Goal: Information Seeking & Learning: Learn about a topic

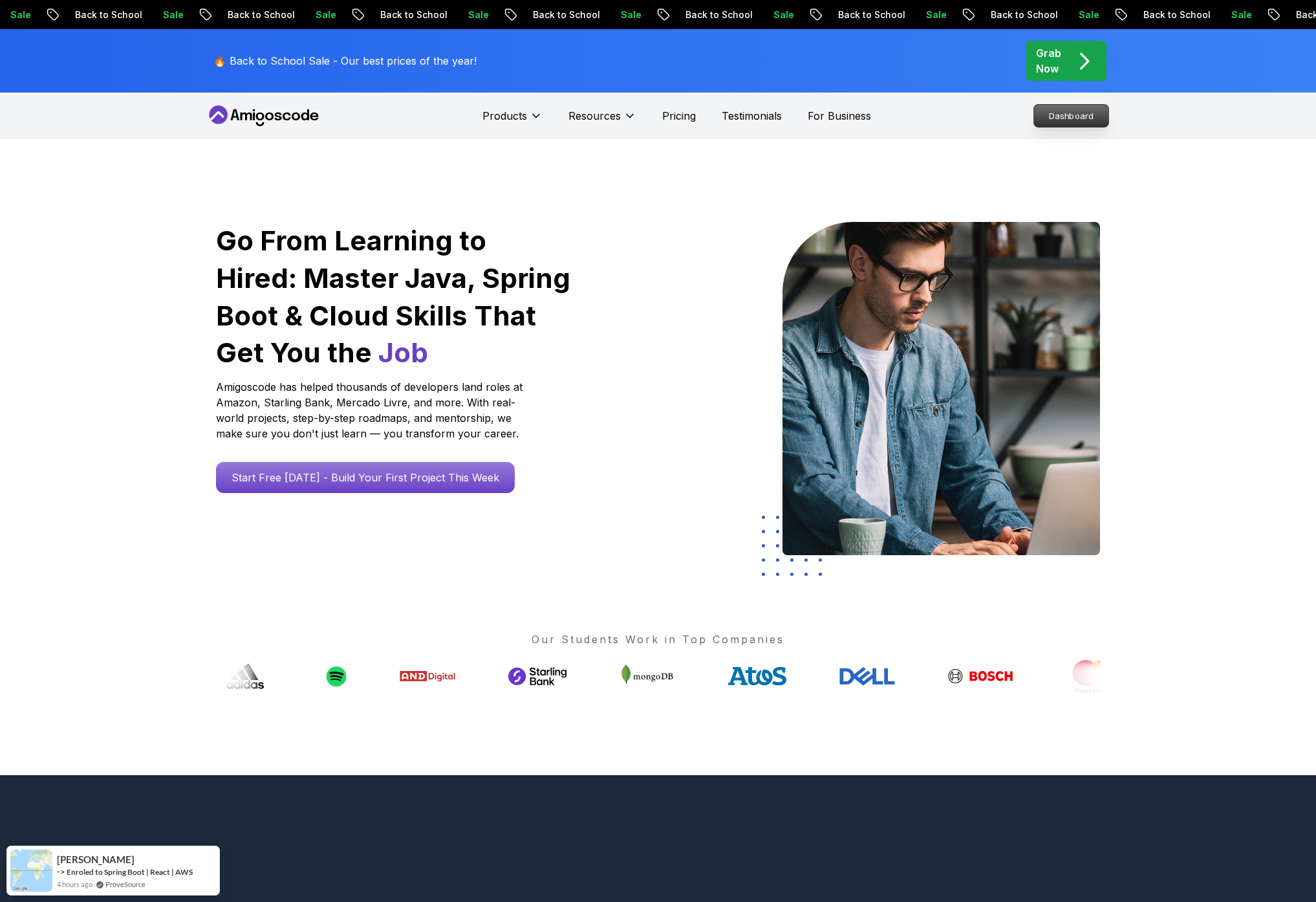
click at [1052, 118] on p "Dashboard" at bounding box center [1071, 116] width 74 height 22
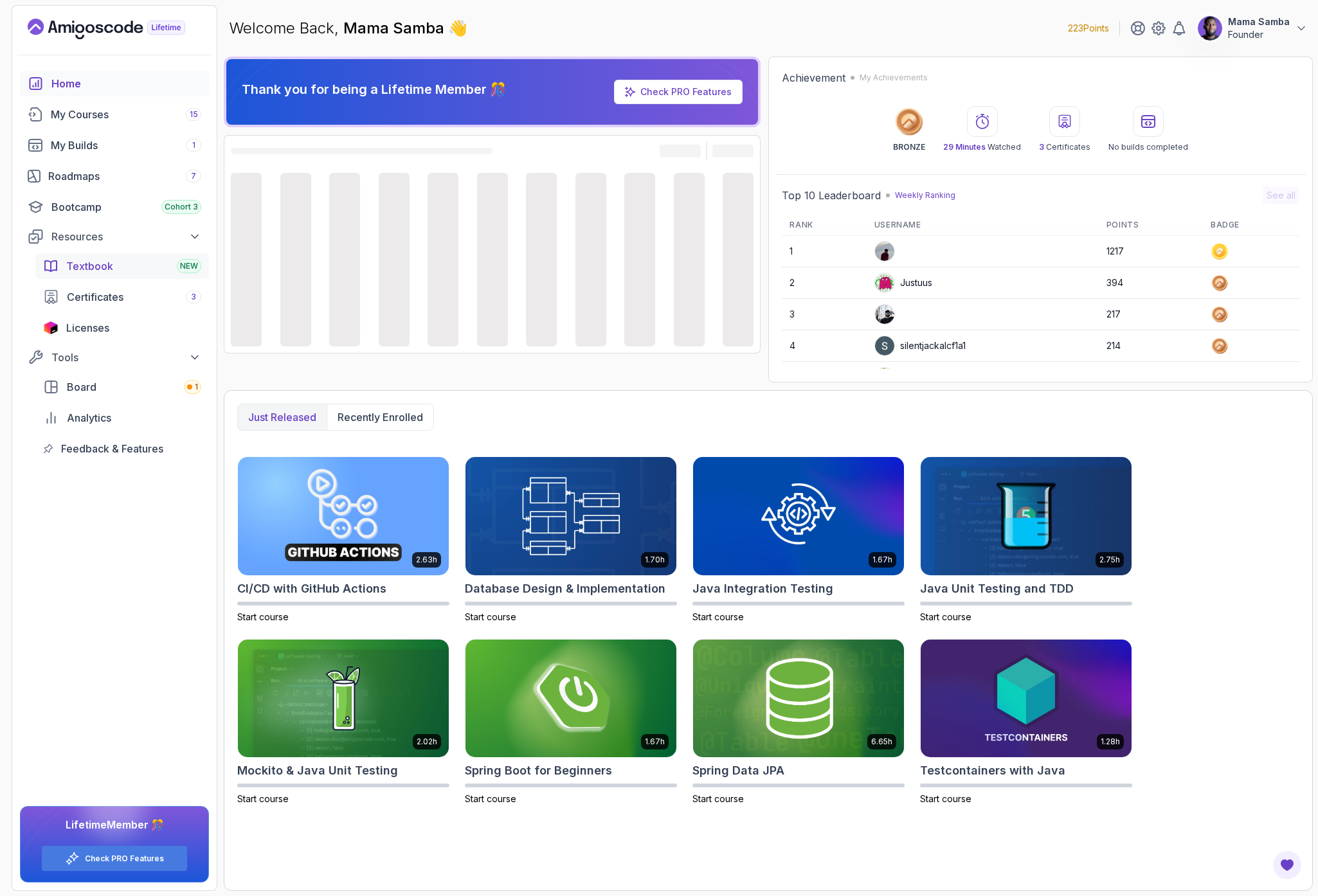
click at [95, 272] on span "Textbook" at bounding box center [89, 265] width 47 height 16
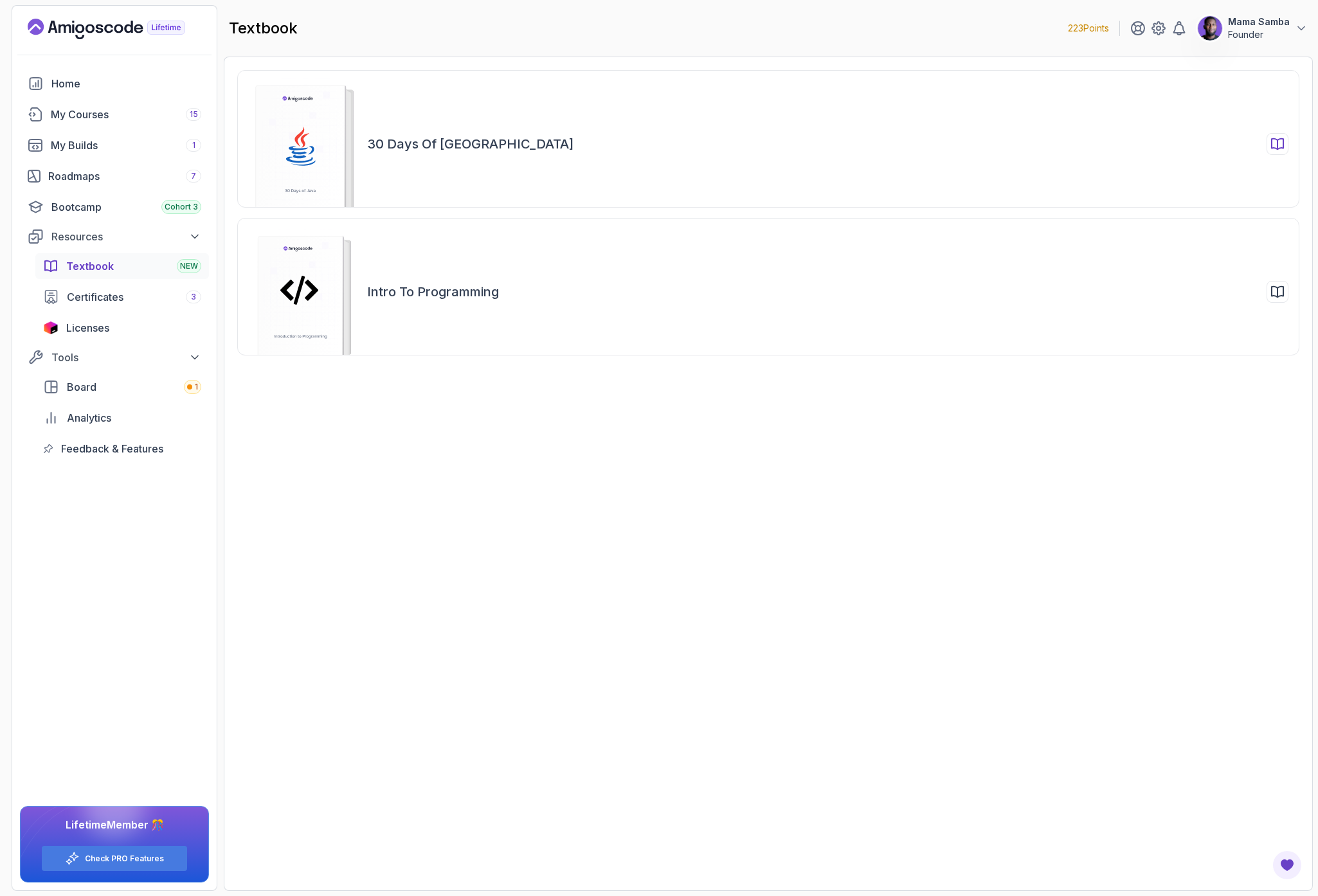
click at [496, 150] on div "30 Days of [GEOGRAPHIC_DATA]" at bounding box center [828, 144] width 922 height 22
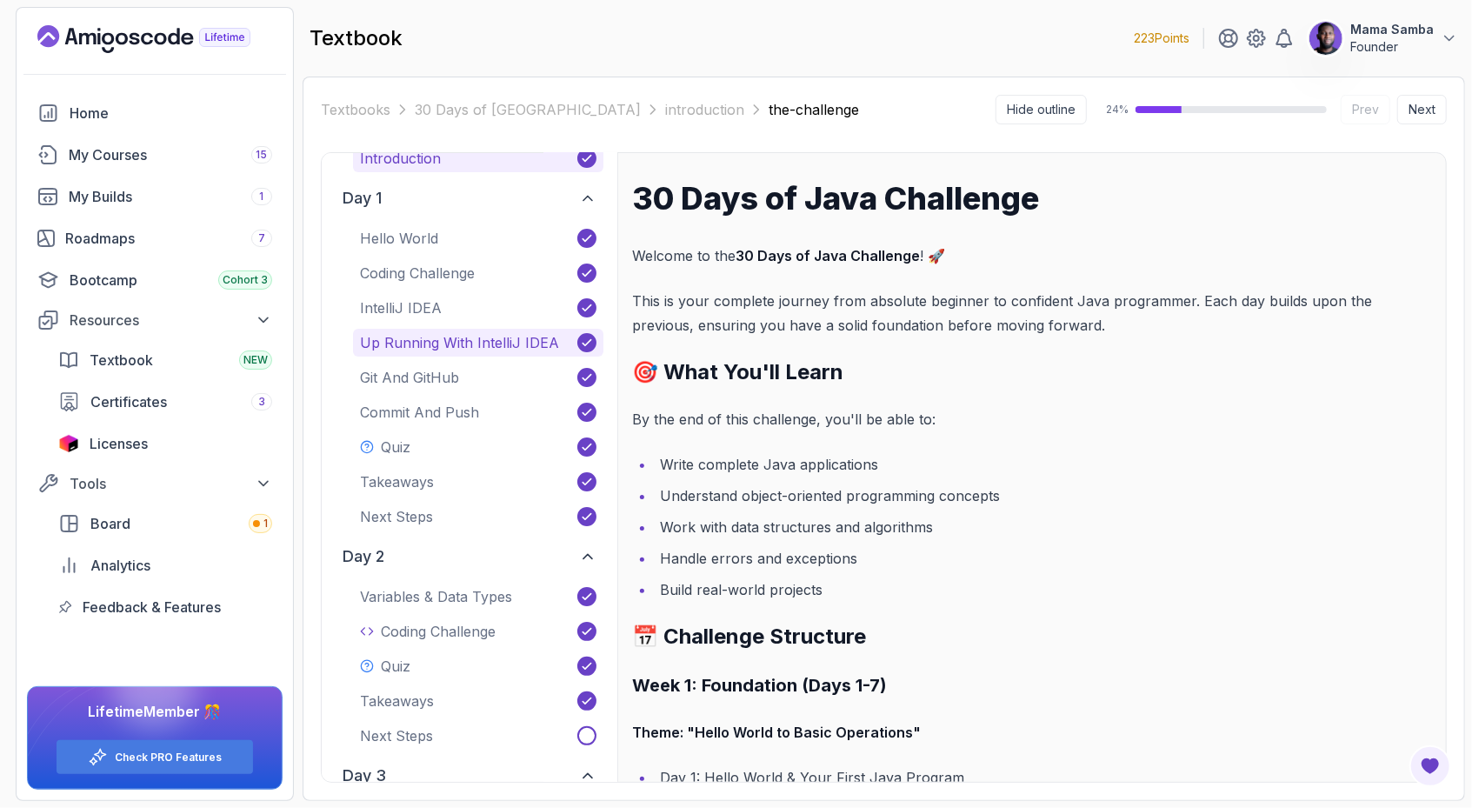
scroll to position [89, 0]
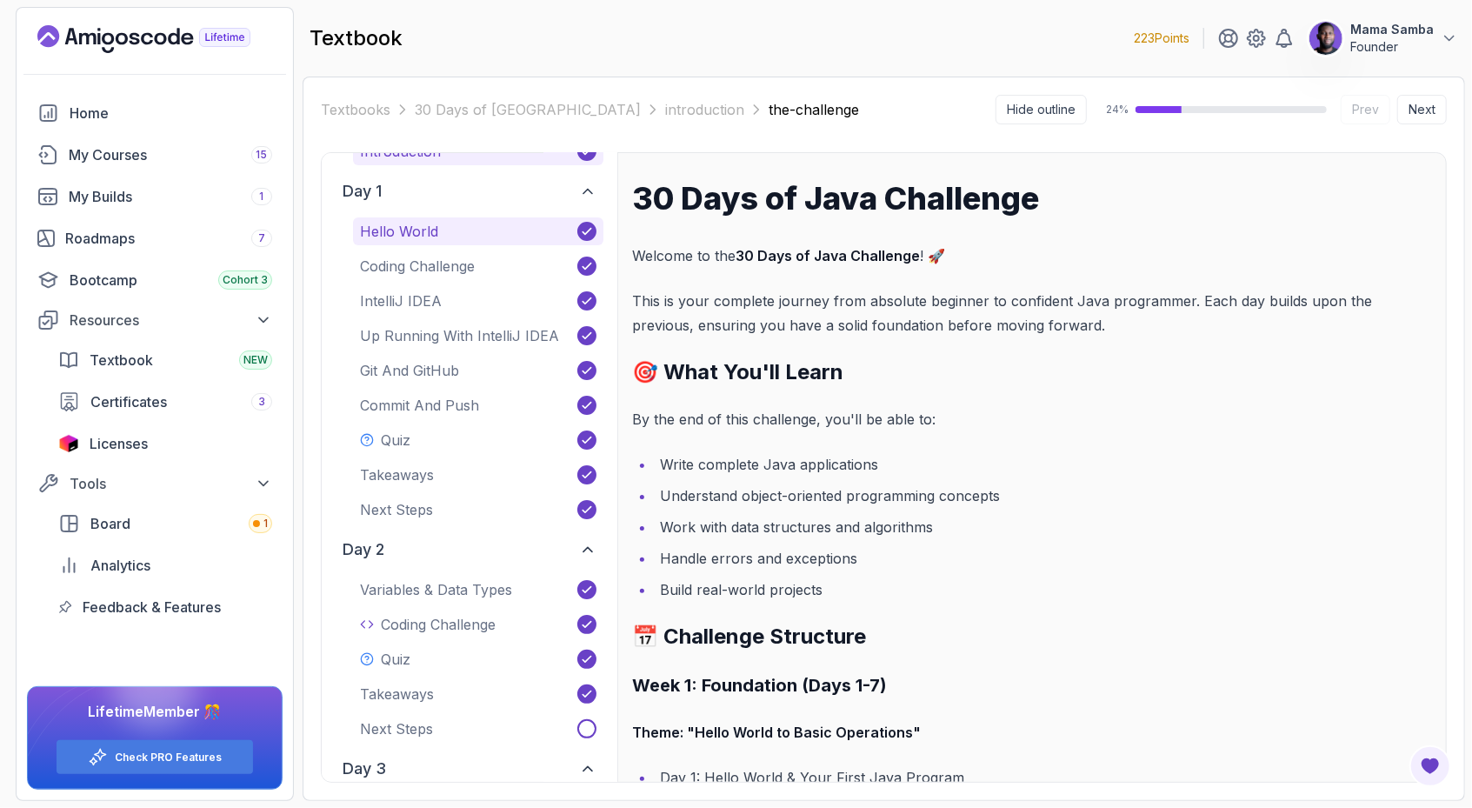
click at [401, 224] on p "Hello World" at bounding box center [399, 231] width 78 height 21
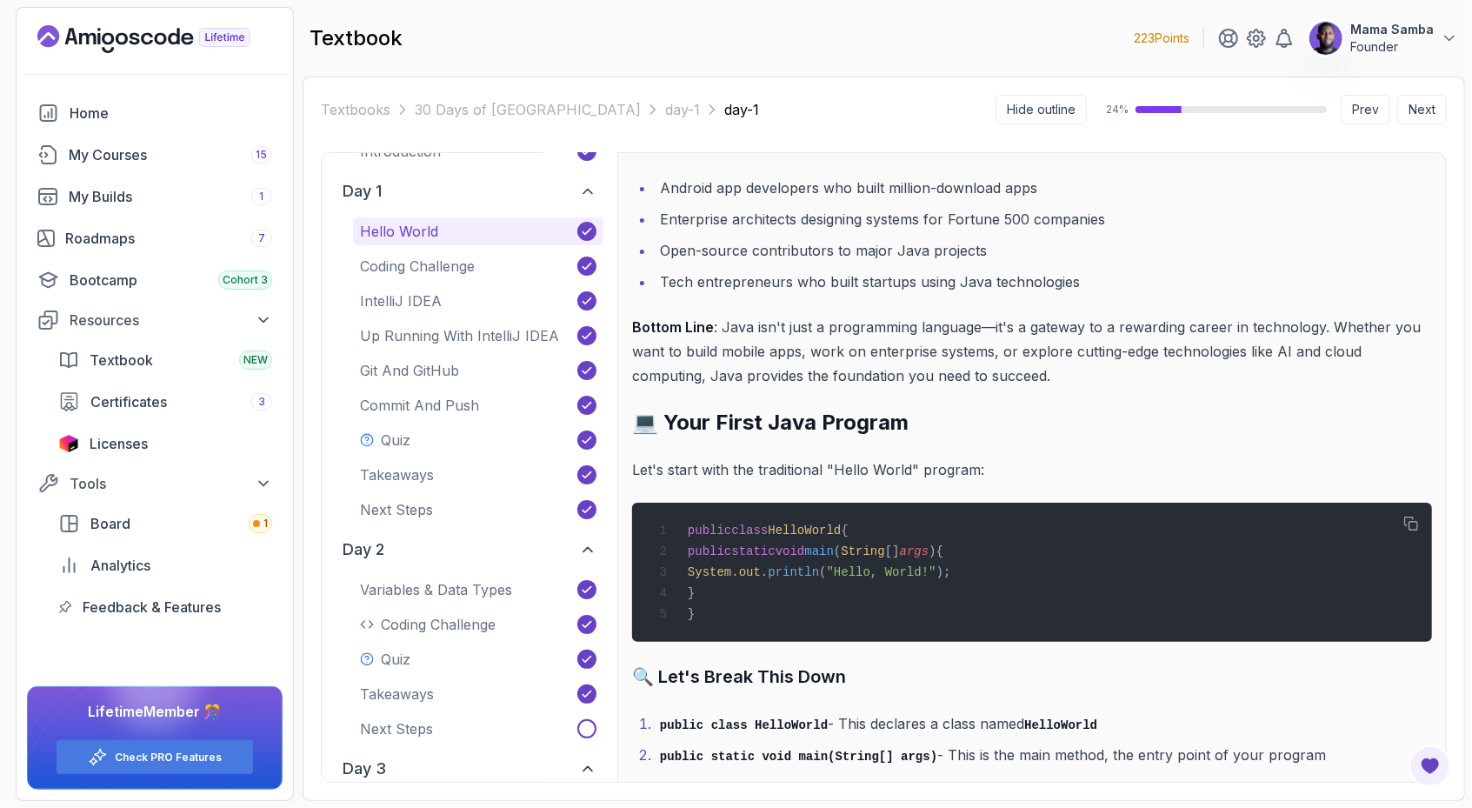
scroll to position [4095, 0]
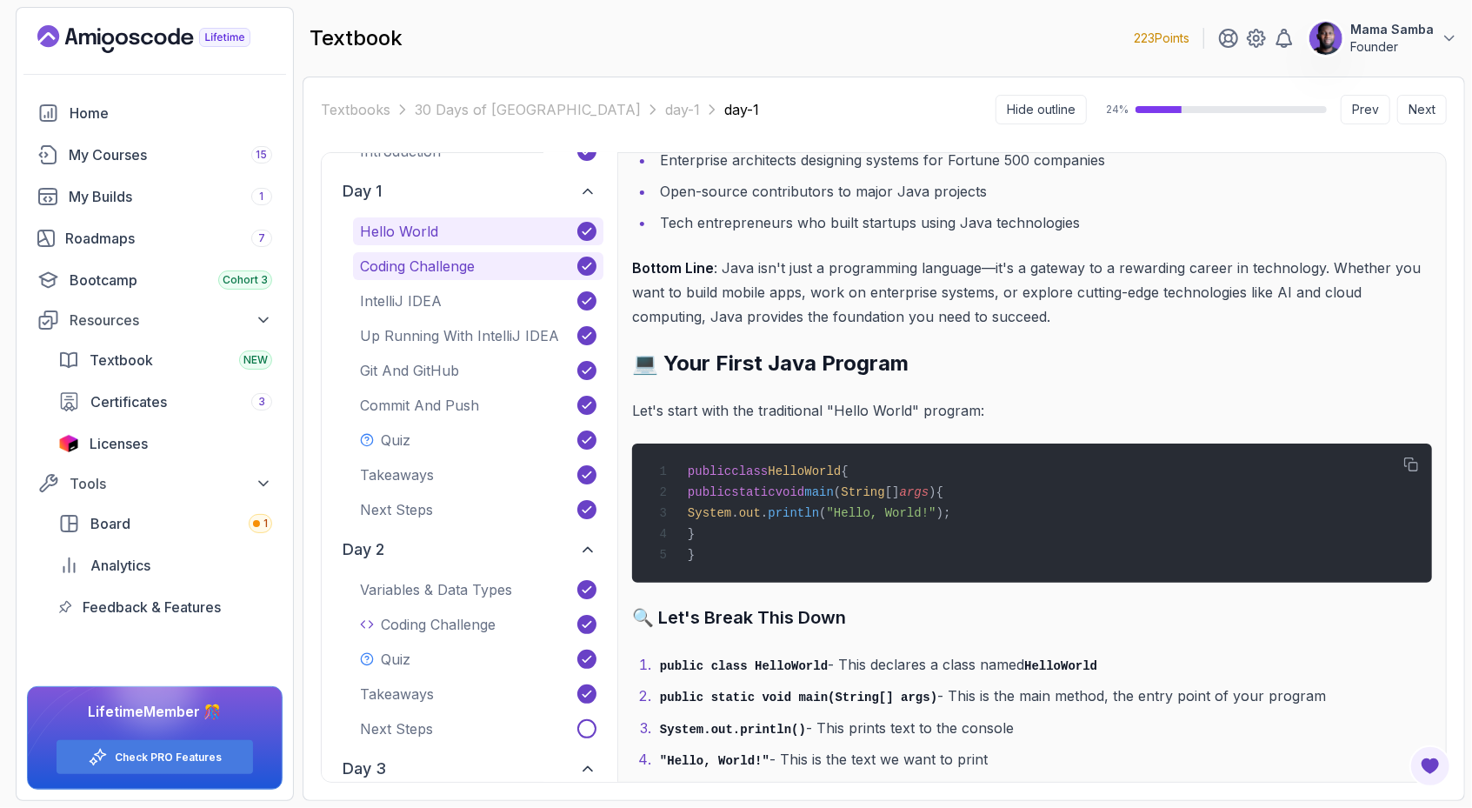
click at [456, 253] on button "Coding Challenge" at bounding box center [478, 266] width 250 height 28
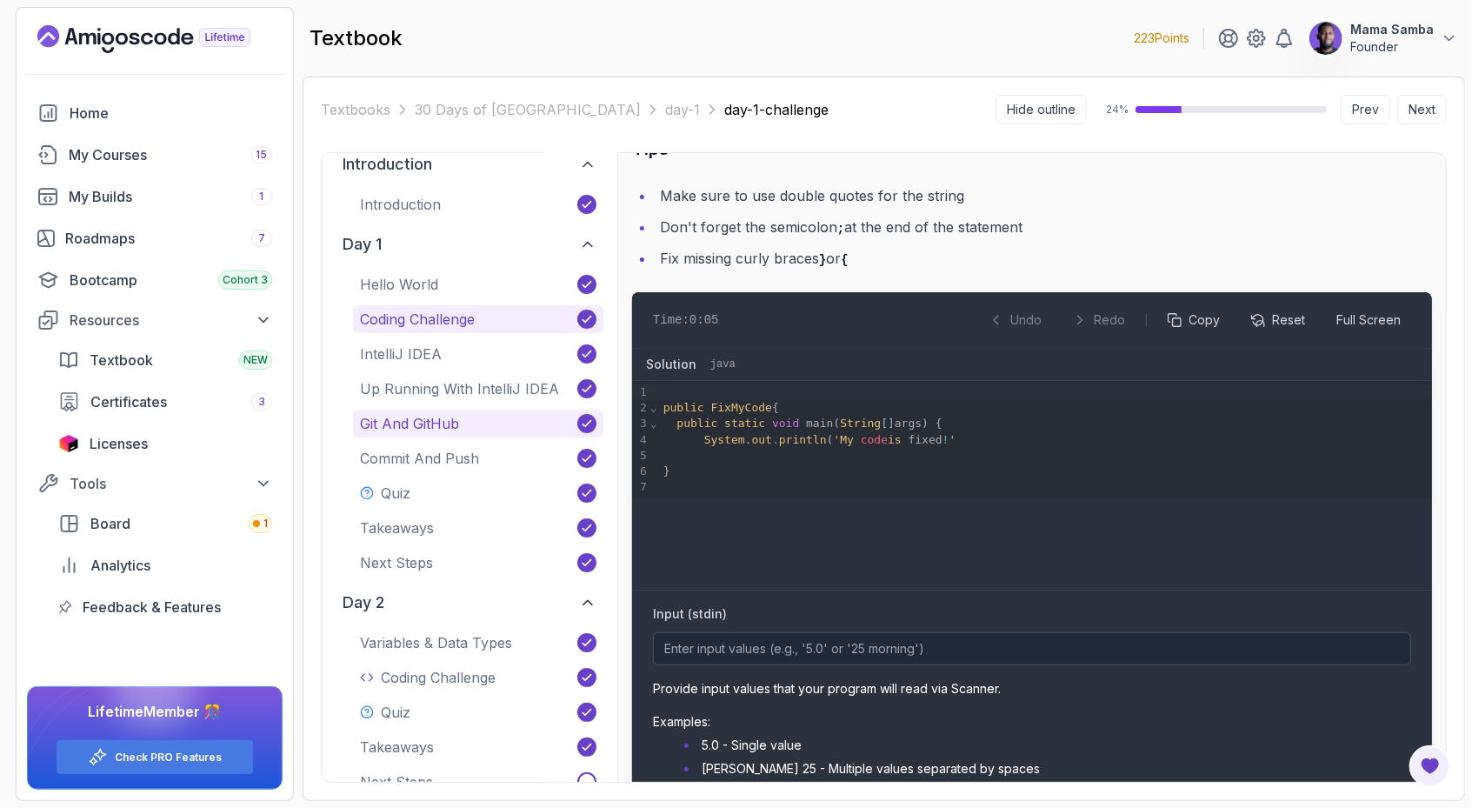
scroll to position [6, 0]
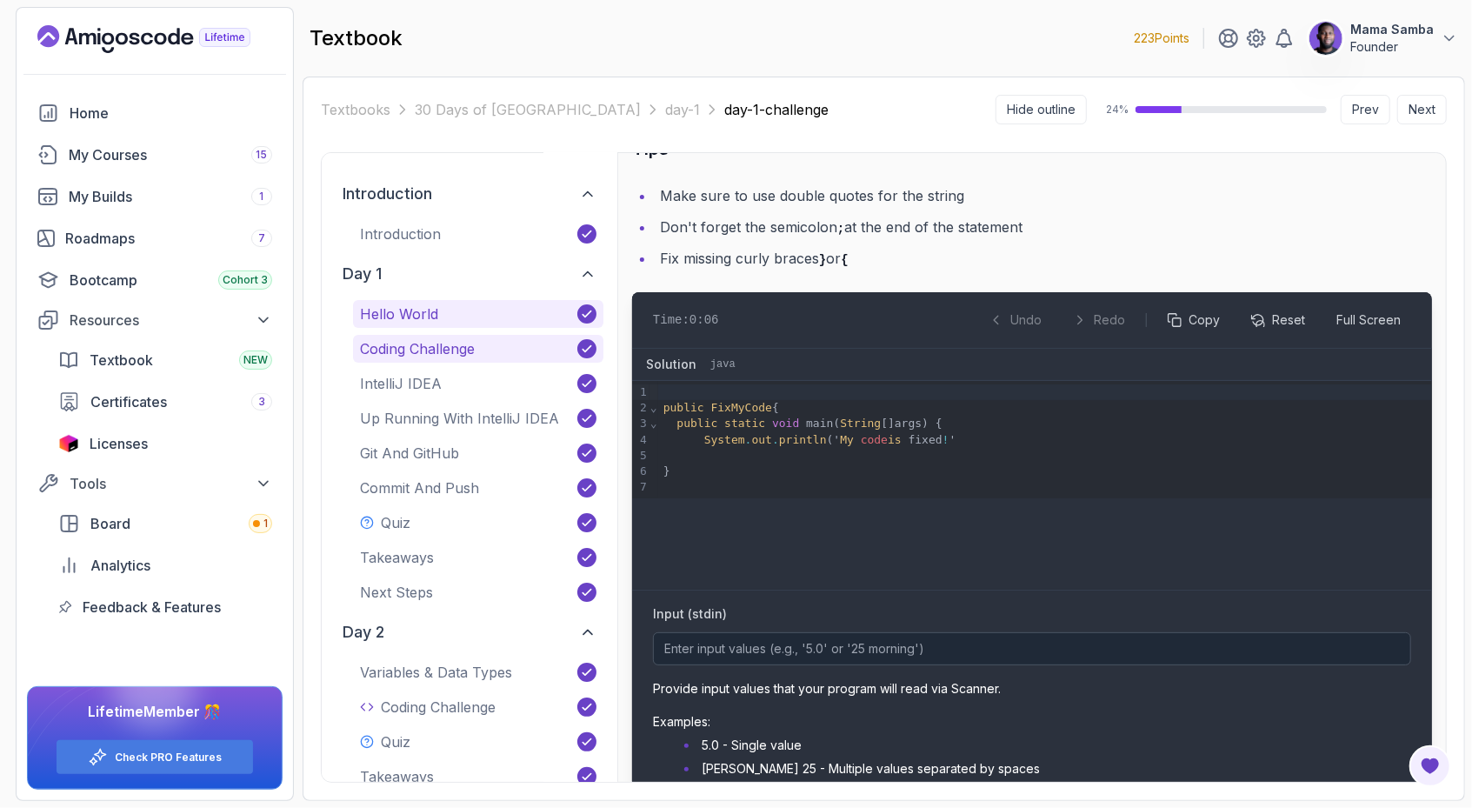
click at [448, 307] on button "Hello World" at bounding box center [478, 314] width 250 height 28
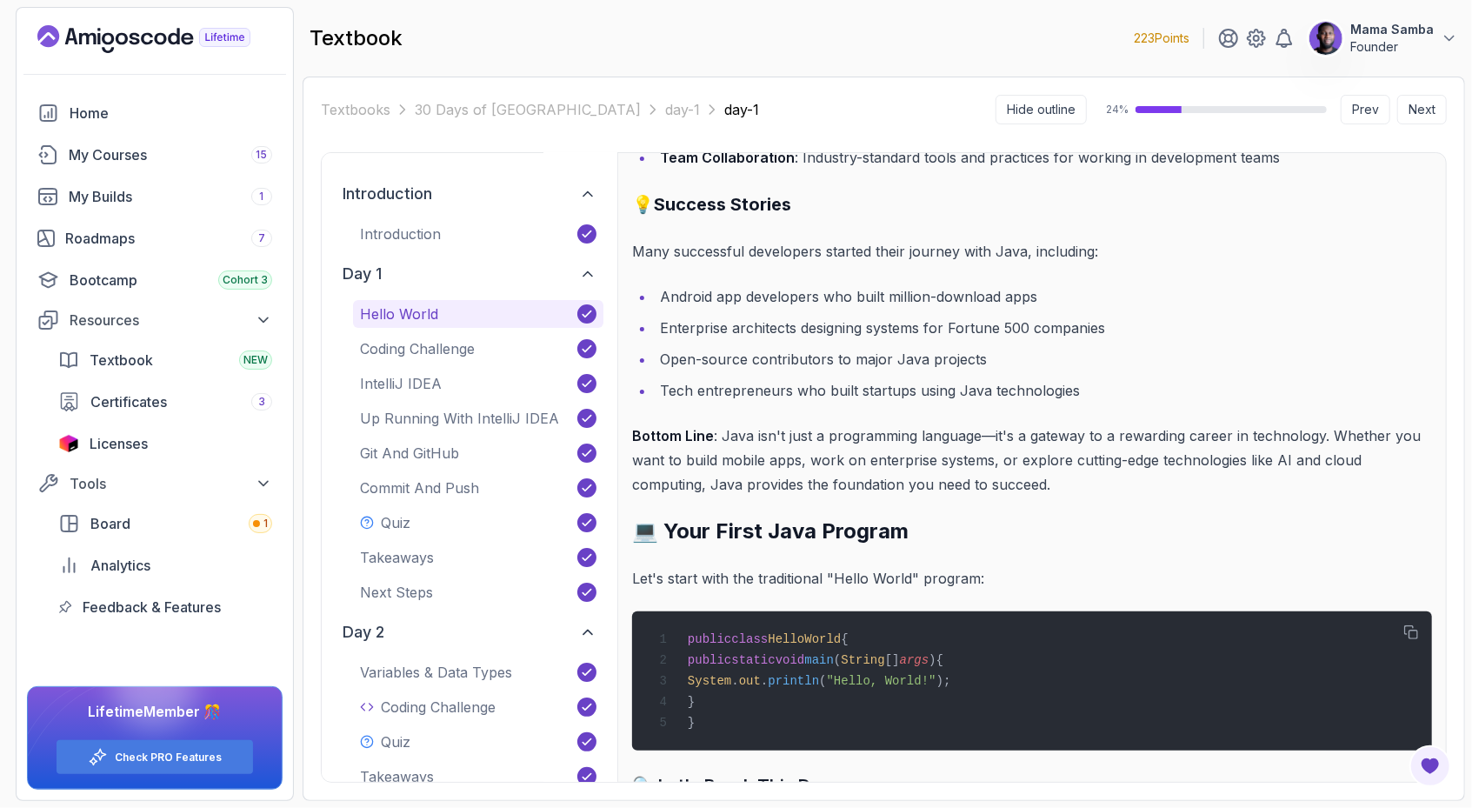
scroll to position [4095, 0]
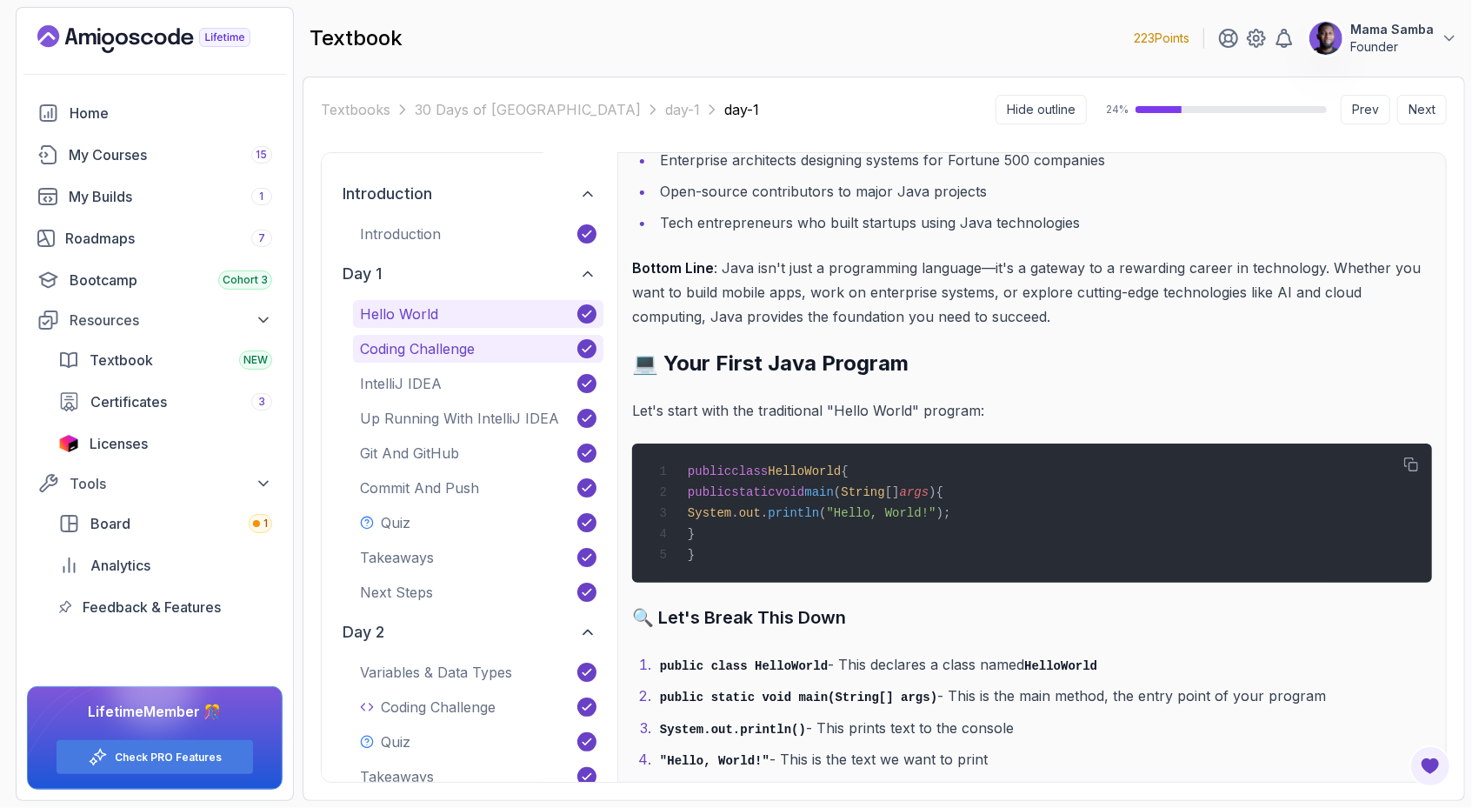
click at [464, 349] on p "Coding Challenge" at bounding box center [417, 348] width 115 height 21
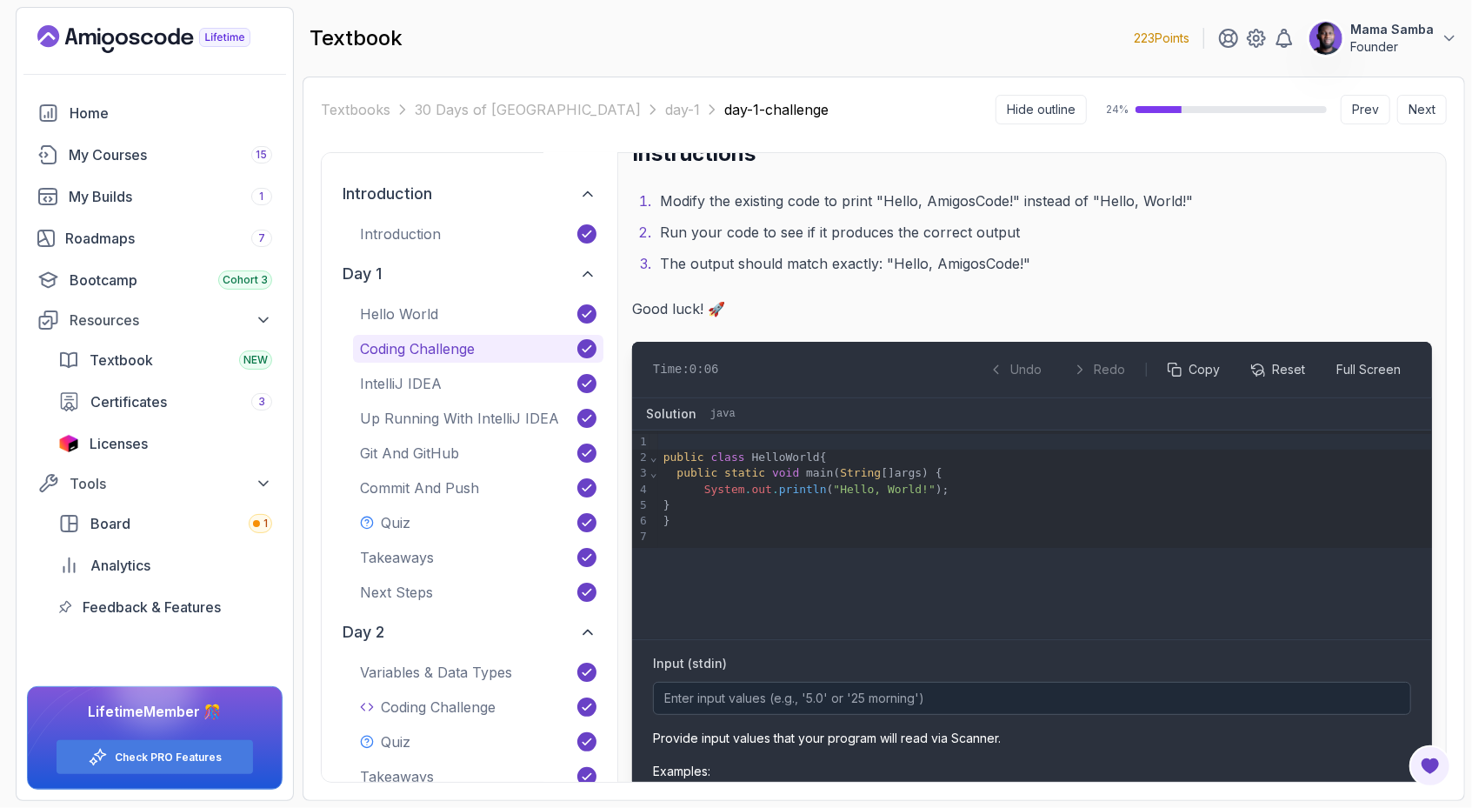
scroll to position [362, 0]
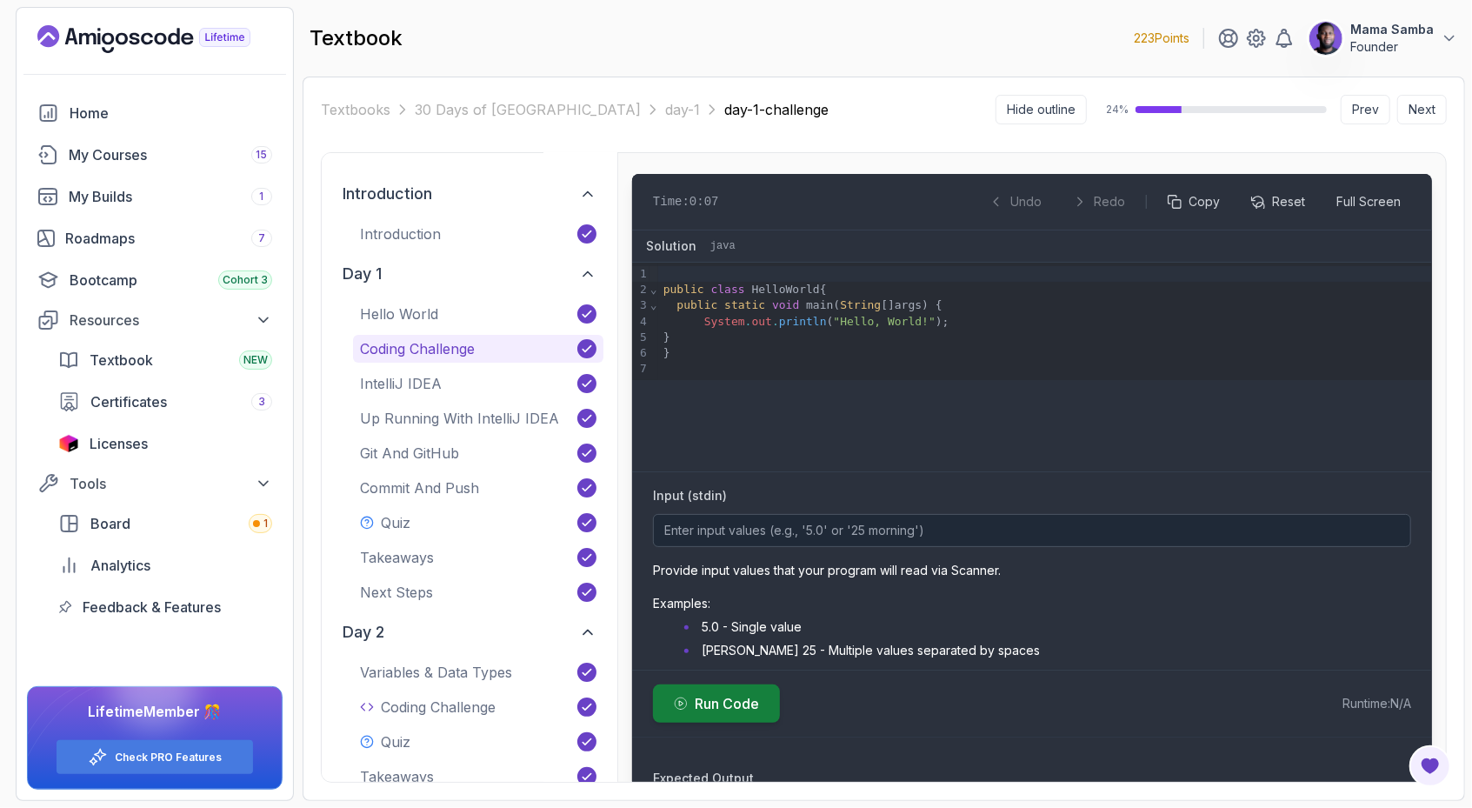
click at [732, 706] on span "Run Code" at bounding box center [727, 703] width 64 height 21
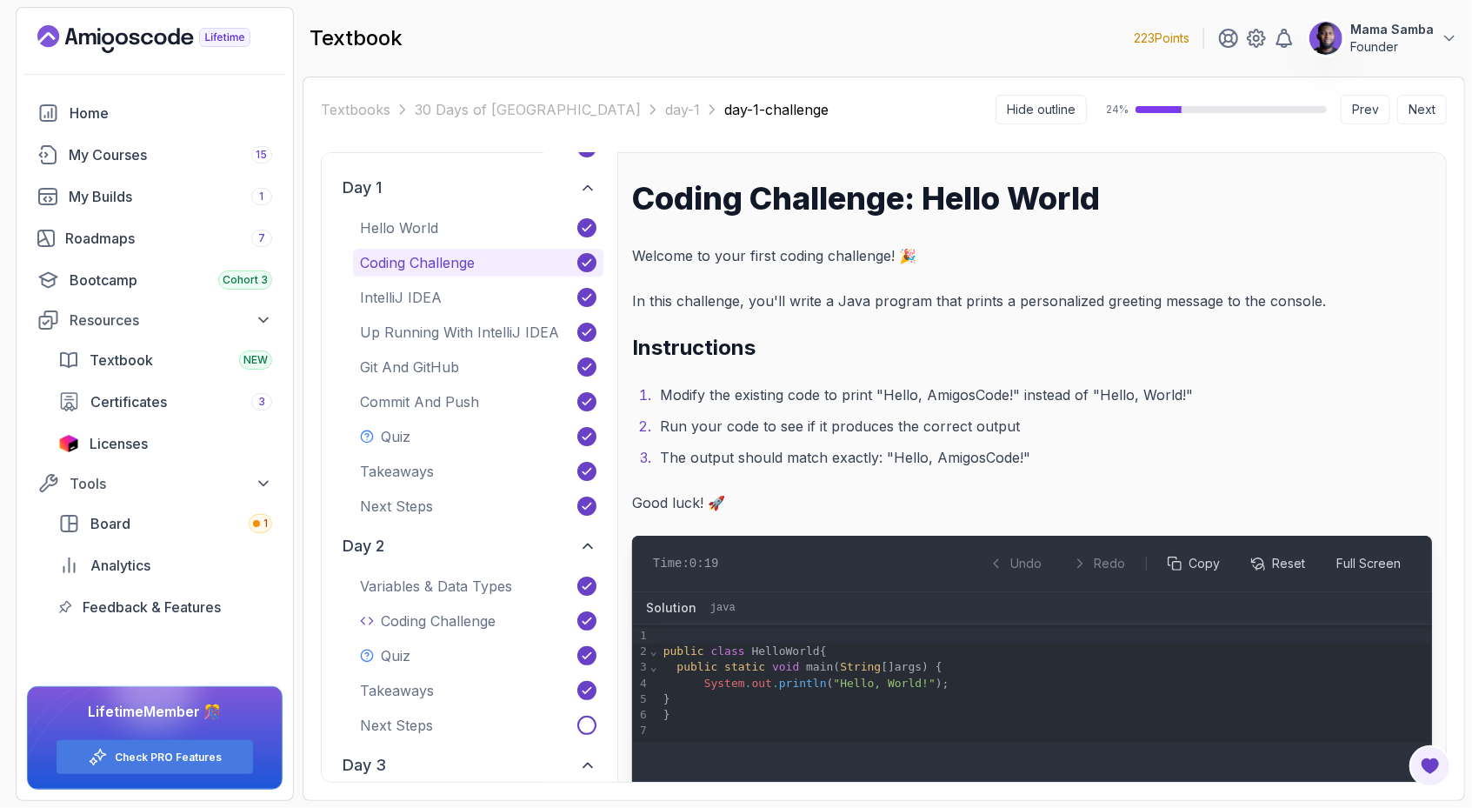
scroll to position [223, 0]
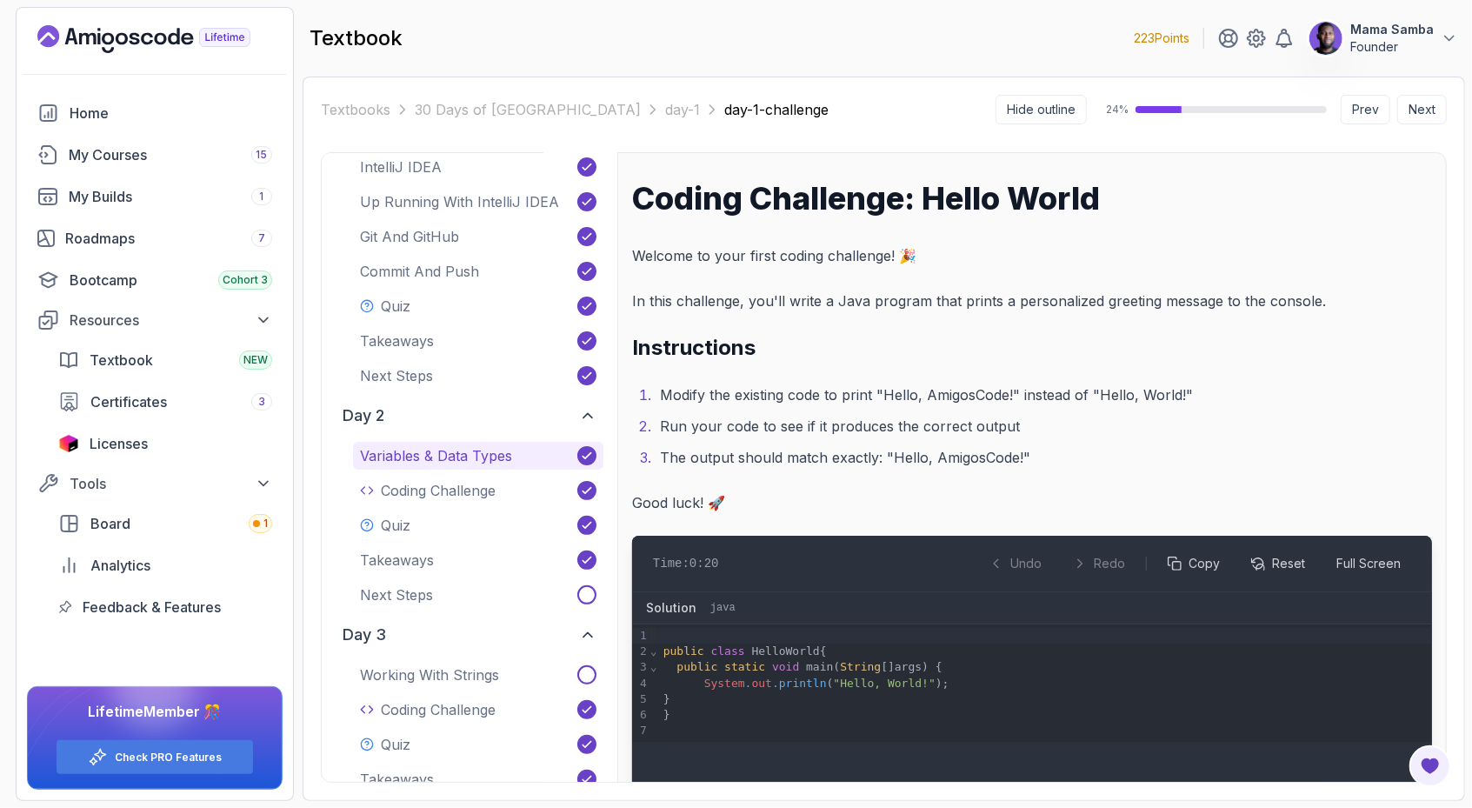
click at [403, 445] on p "Variables & Data Types" at bounding box center [436, 455] width 152 height 21
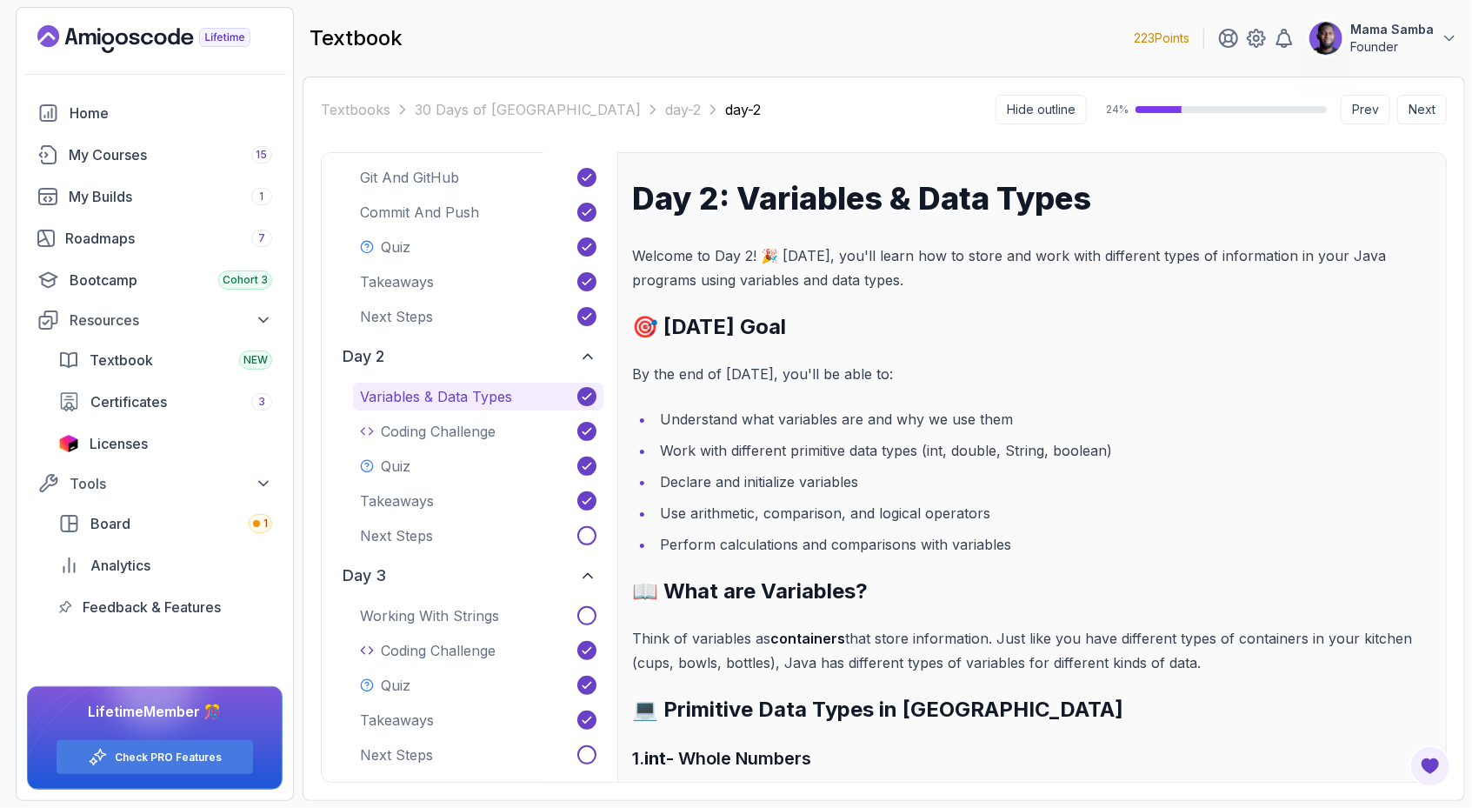
scroll to position [289, 0]
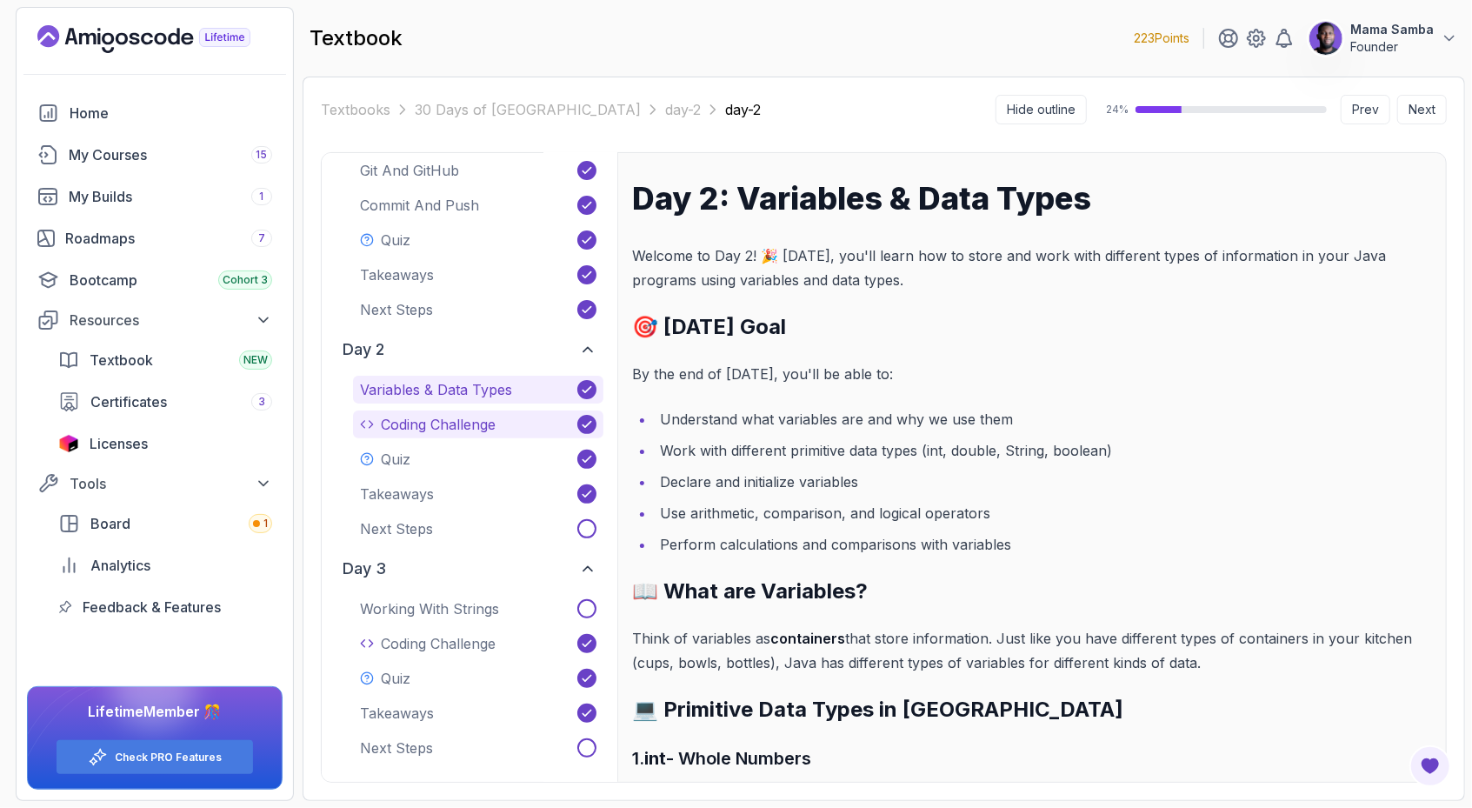
click at [449, 430] on p "Coding Challenge" at bounding box center [438, 424] width 115 height 21
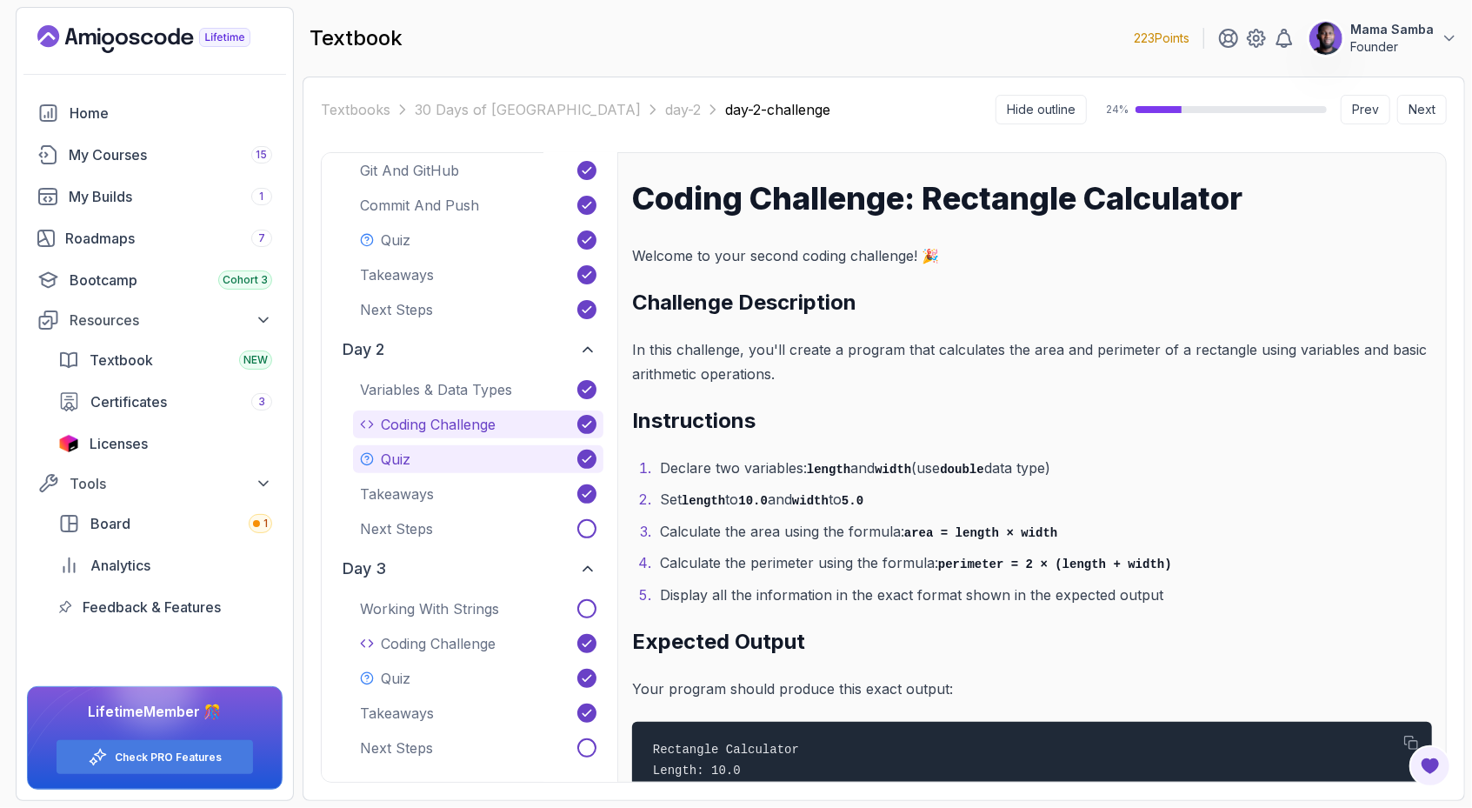
click at [436, 457] on button "Quiz" at bounding box center [478, 459] width 250 height 28
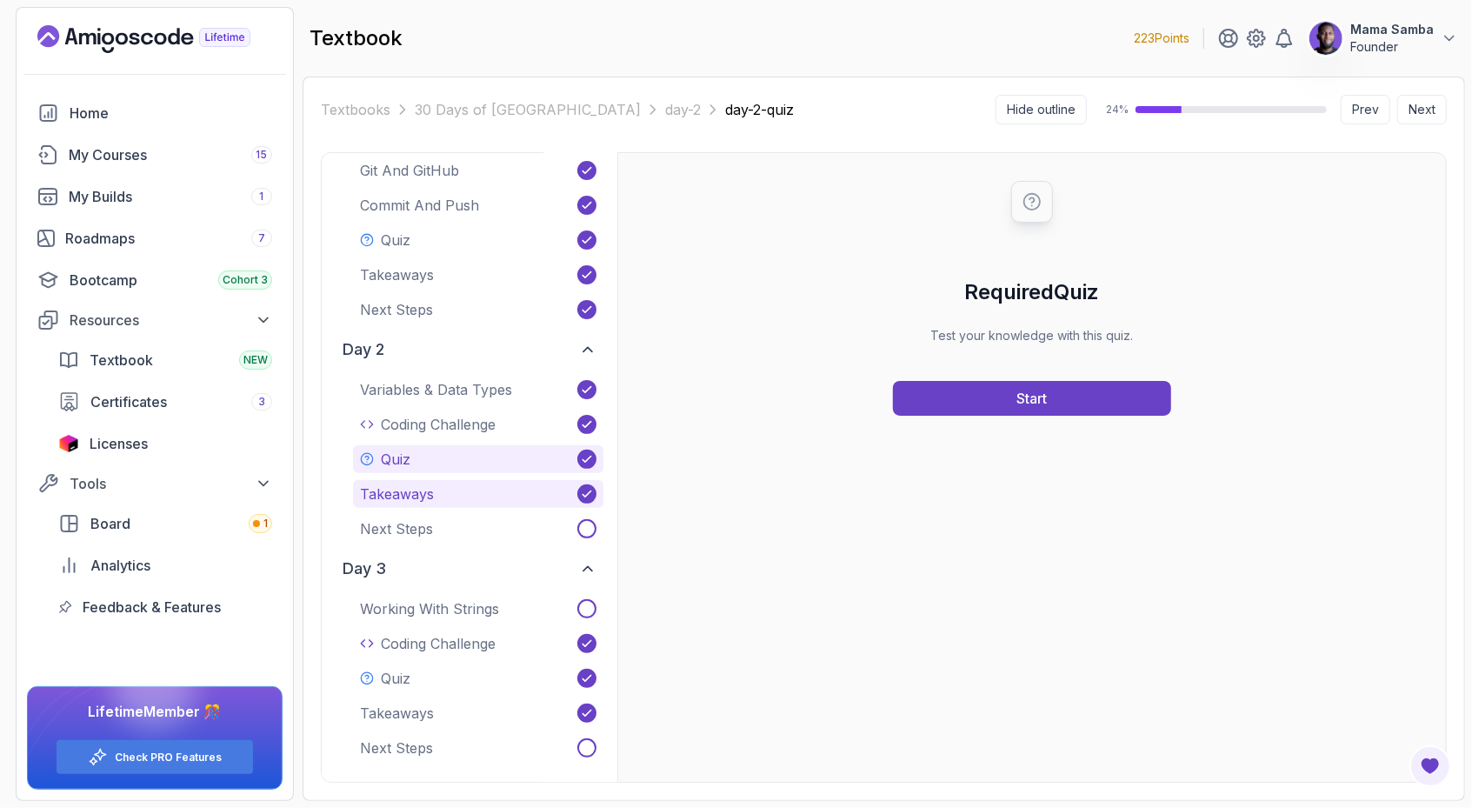
click at [393, 501] on p "Takeaways" at bounding box center [397, 493] width 74 height 21
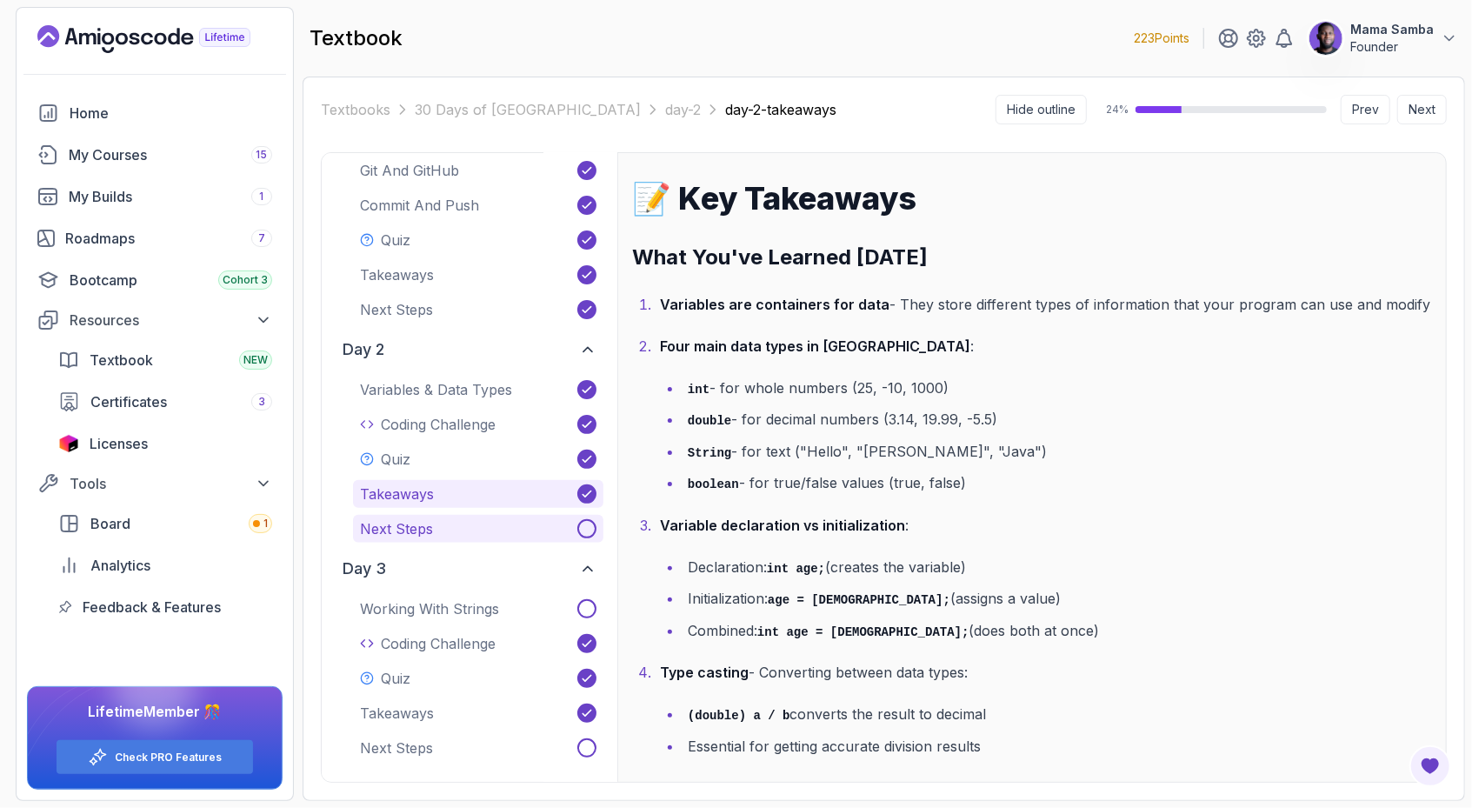
click at [398, 527] on p "Next Steps" at bounding box center [396, 528] width 73 height 21
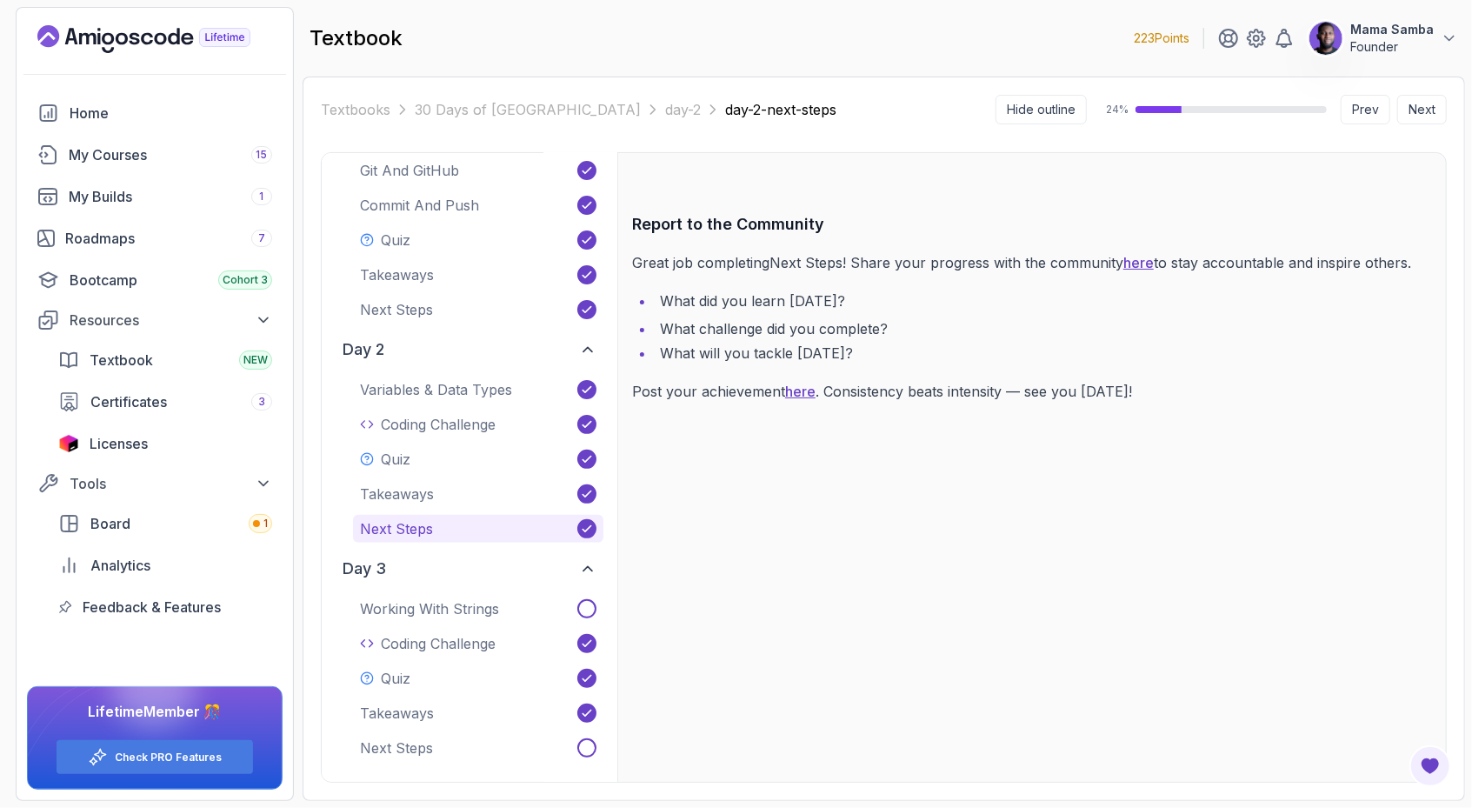
scroll to position [621, 0]
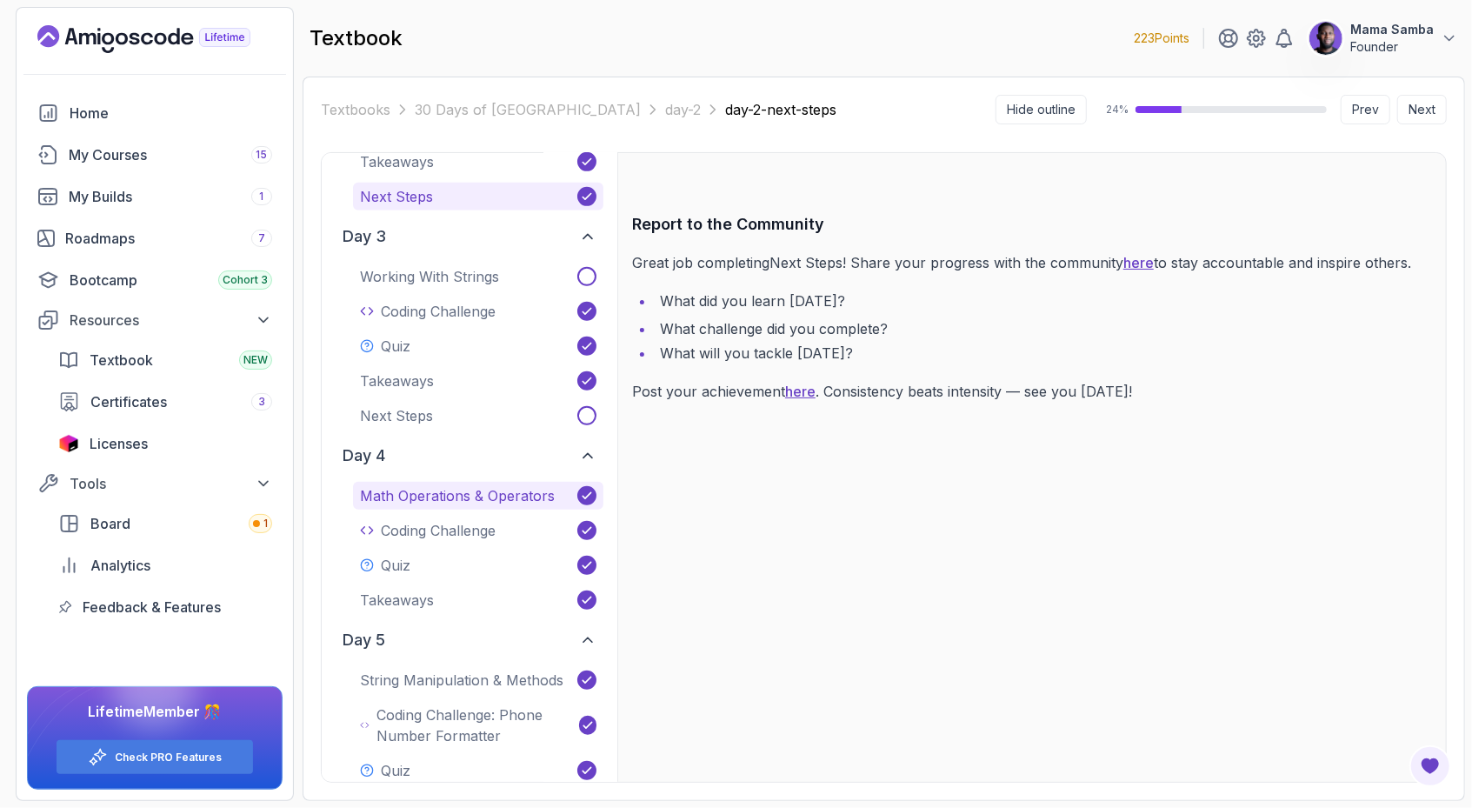
click at [454, 489] on p "Math Operations & Operators" at bounding box center [457, 495] width 195 height 21
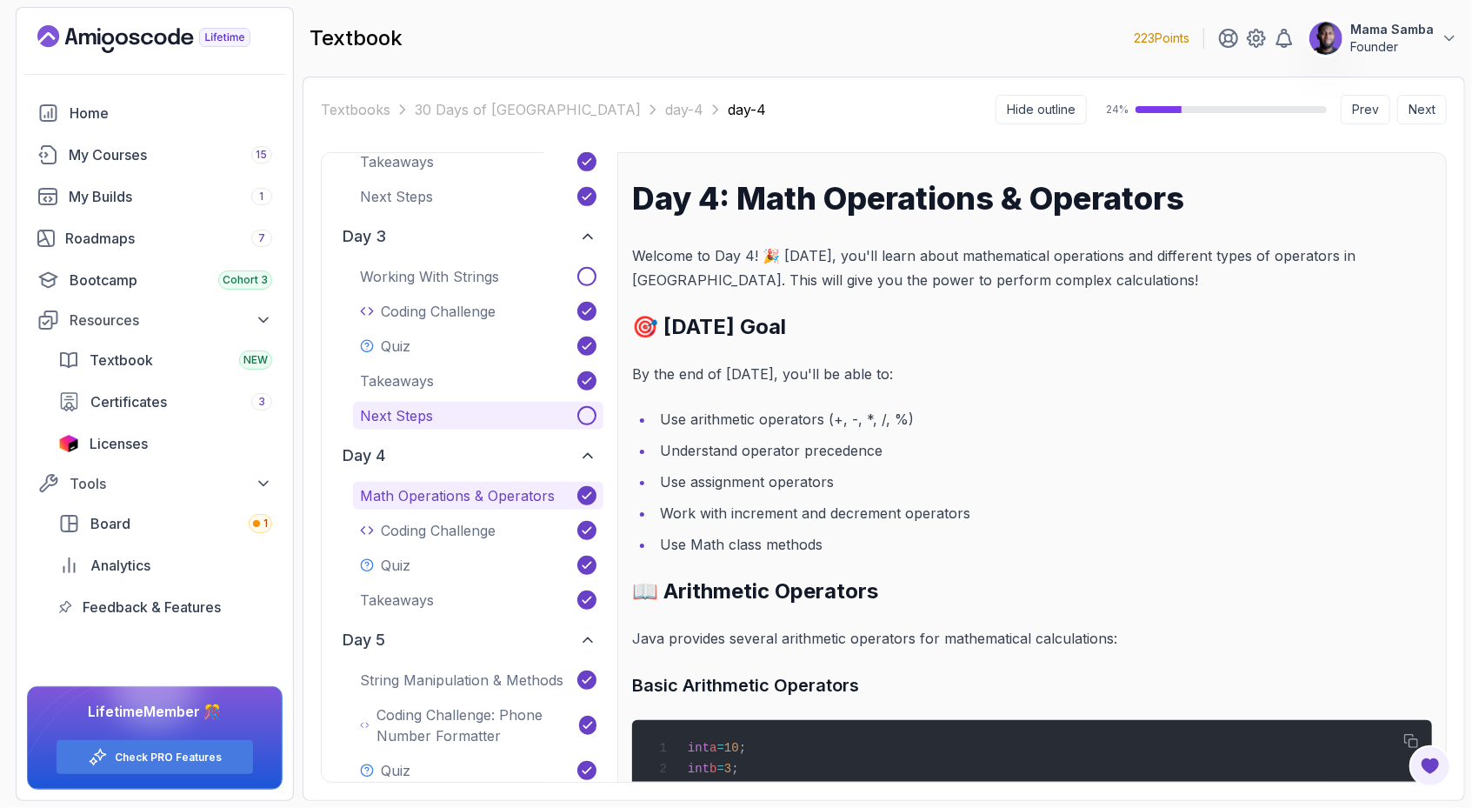
click at [462, 406] on button "Next Steps" at bounding box center [478, 416] width 250 height 28
